Goal: Find specific page/section: Find specific page/section

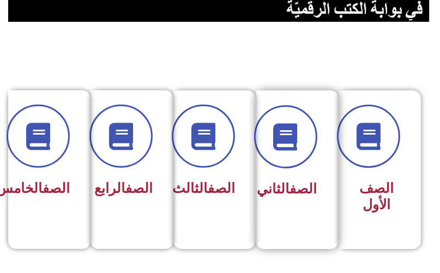
scroll to position [218, 0]
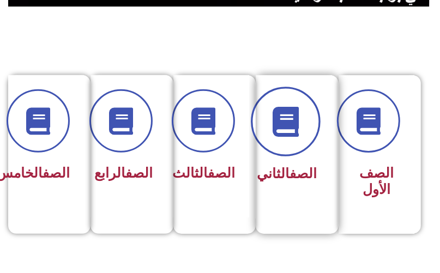
click at [288, 133] on icon at bounding box center [286, 121] width 30 height 30
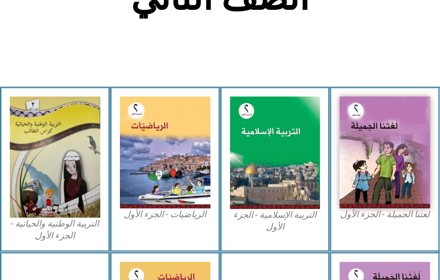
scroll to position [305, 0]
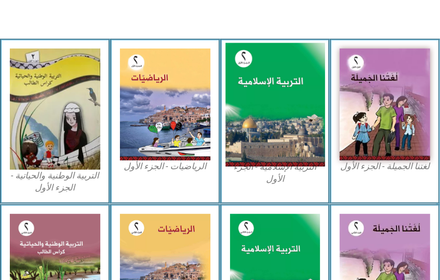
click at [278, 127] on img at bounding box center [274, 105] width 99 height 124
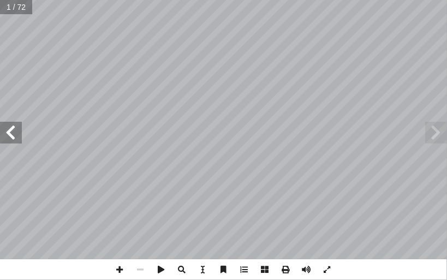
click at [4, 131] on span at bounding box center [11, 133] width 22 height 22
click at [7, 133] on span at bounding box center [11, 133] width 22 height 22
click at [8, 133] on span at bounding box center [11, 133] width 22 height 22
click at [119, 266] on span at bounding box center [120, 269] width 21 height 21
